Goal: Use online tool/utility: Utilize a website feature to perform a specific function

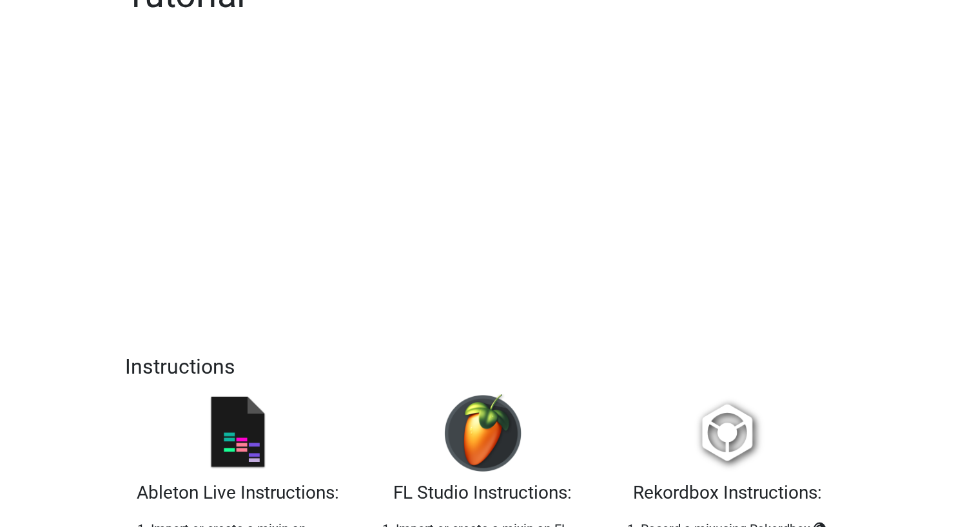
scroll to position [14, 0]
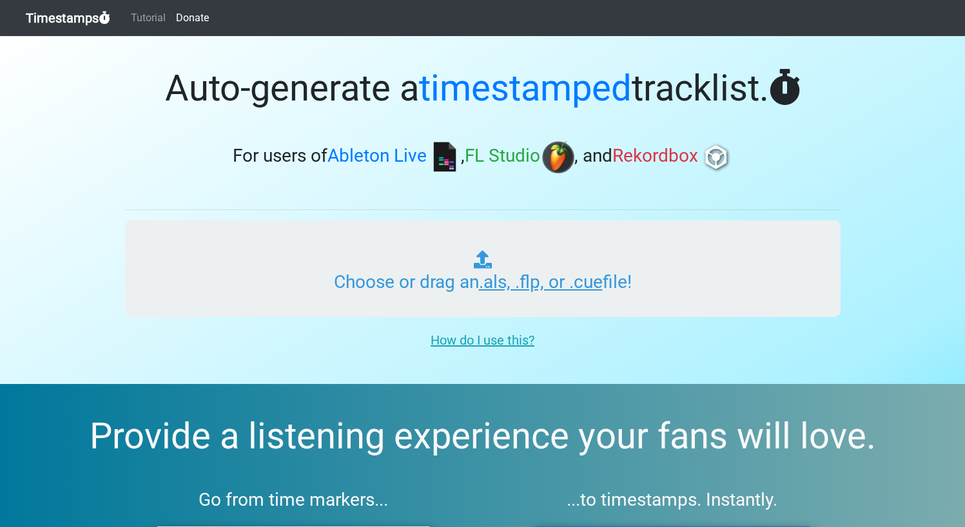
type input "C:\fakepath\insomniac mix 3.als"
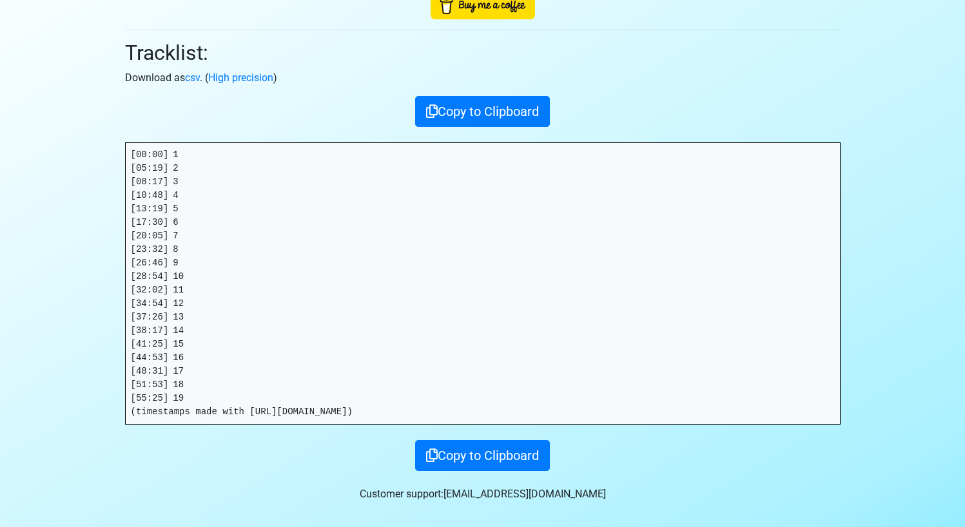
scroll to position [161, 0]
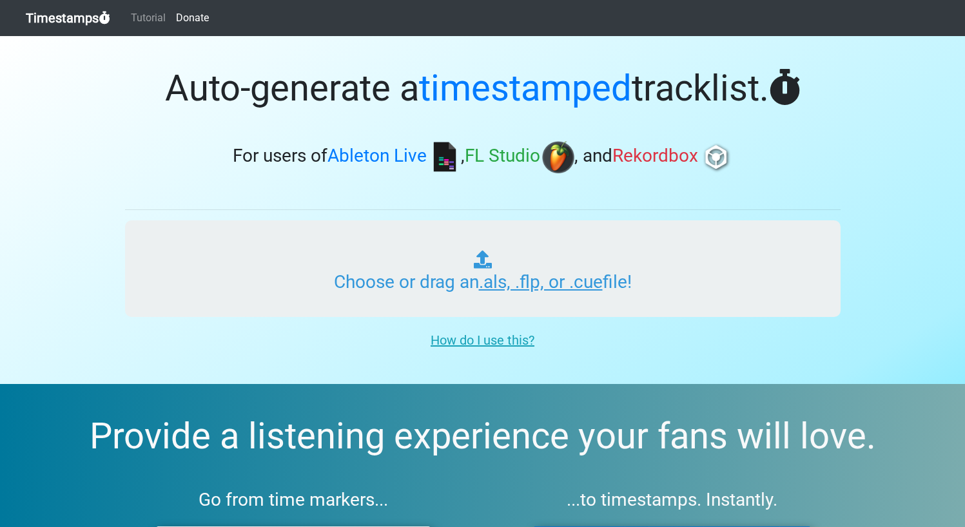
type input "C:\fakepath\insomniac mix 3.als"
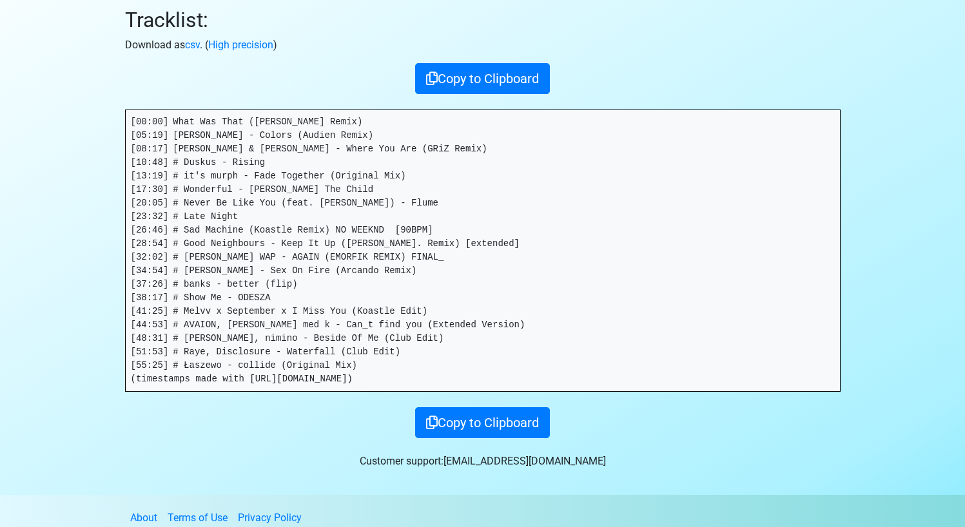
scroll to position [161, 0]
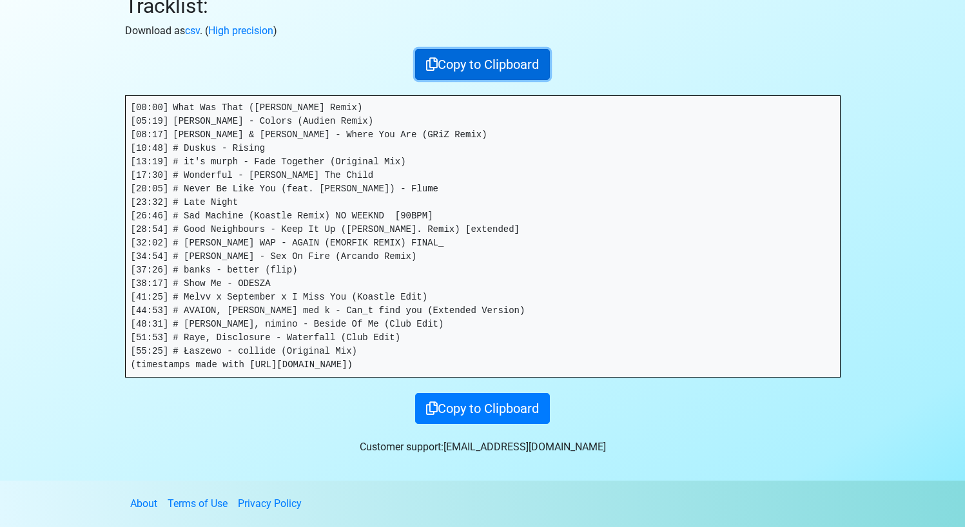
click at [494, 60] on button "Copy to Clipboard" at bounding box center [482, 64] width 135 height 31
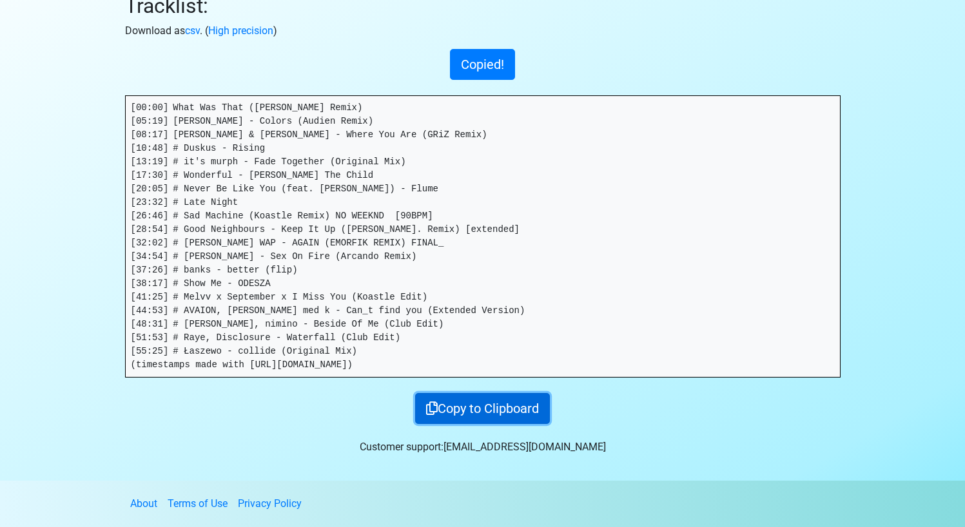
click at [478, 405] on button "Copy to Clipboard" at bounding box center [482, 408] width 135 height 31
